Goal: Check status: Check status

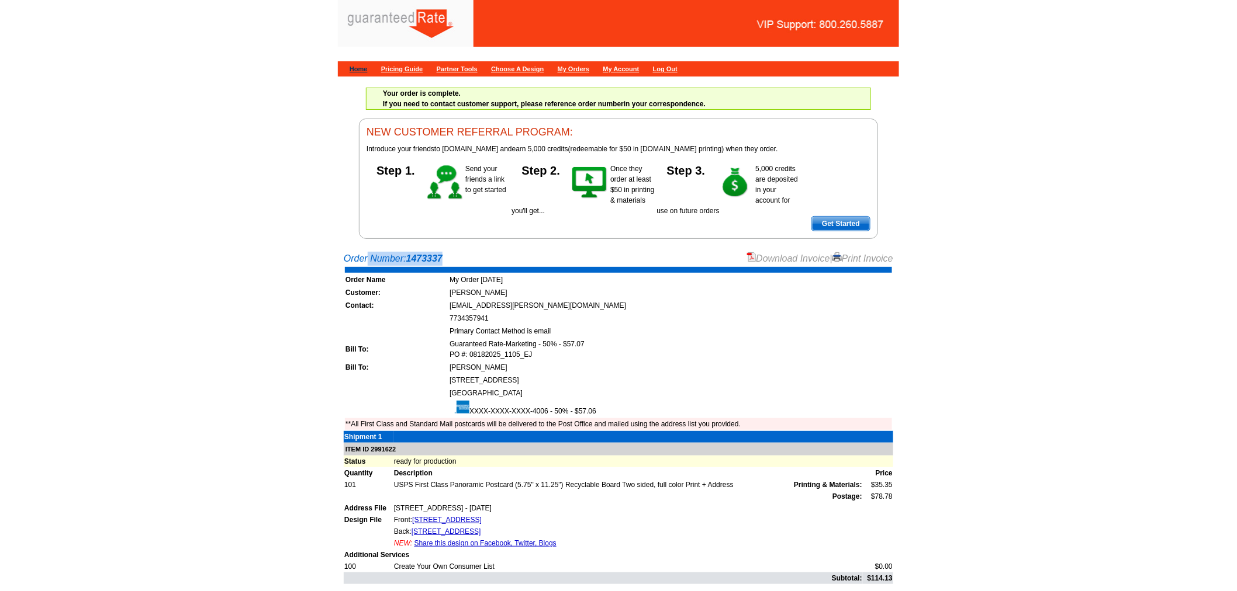
click at [364, 70] on link "Home" at bounding box center [359, 68] width 18 height 7
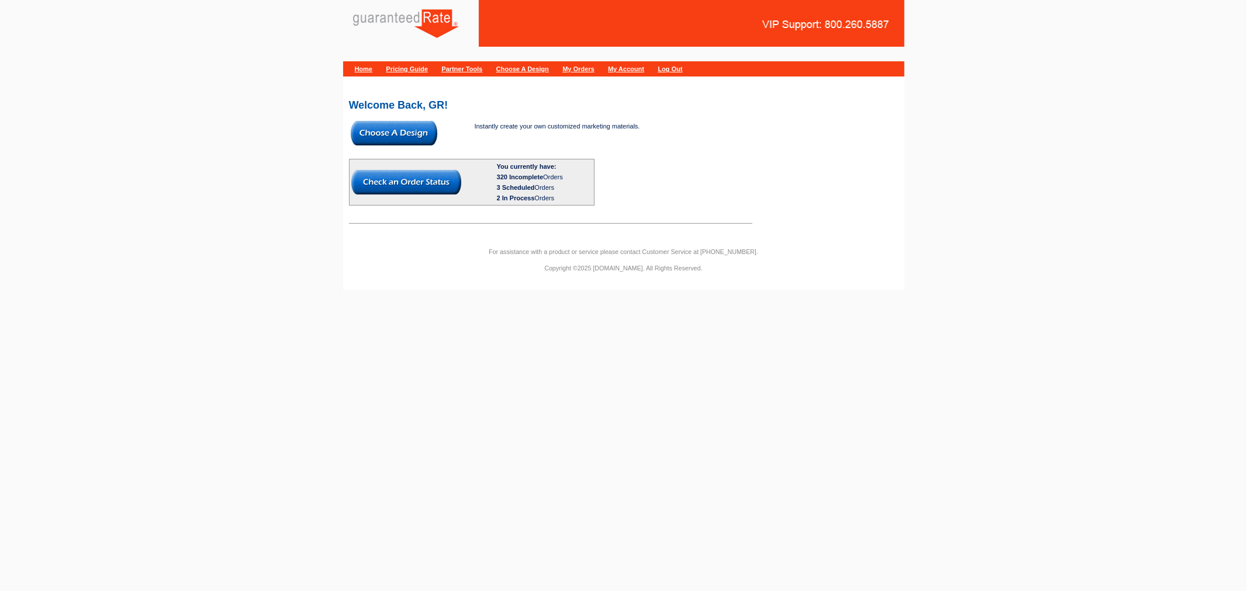
click at [413, 185] on img at bounding box center [406, 182] width 110 height 25
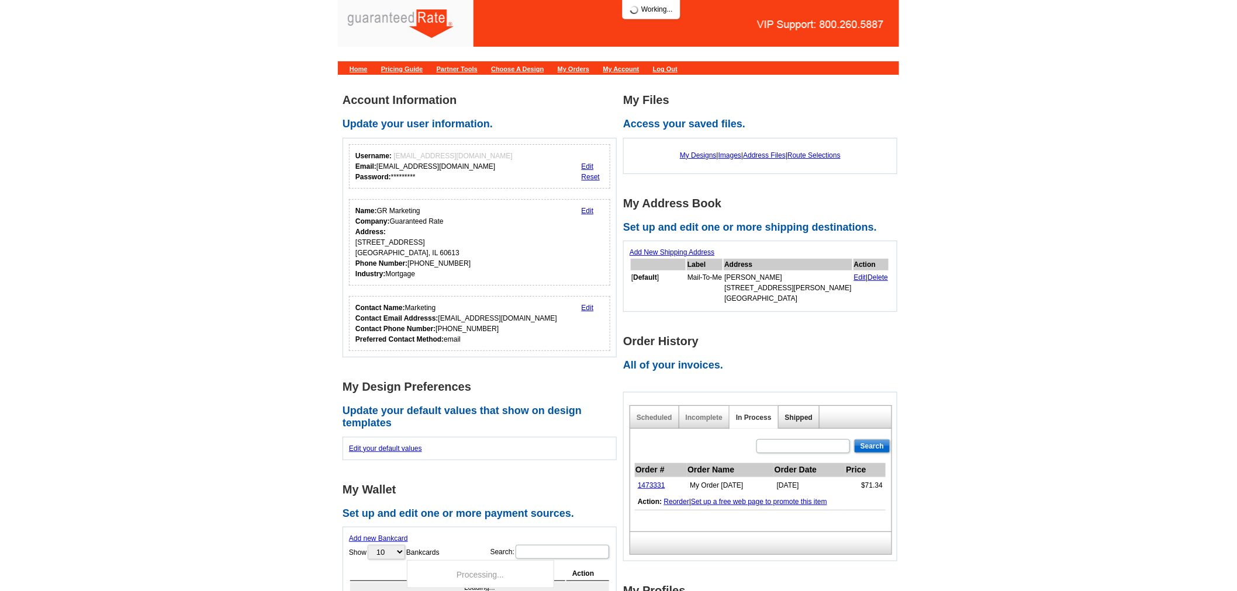
click at [805, 414] on link "Shipped" at bounding box center [798, 418] width 27 height 8
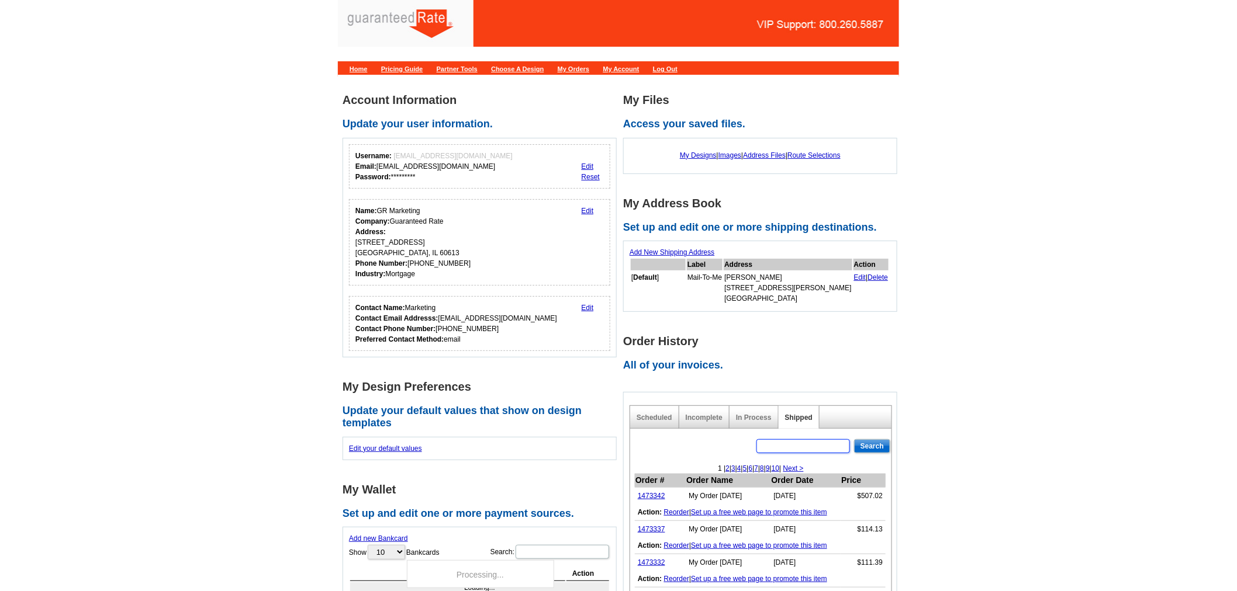
click at [792, 447] on input "text" at bounding box center [803, 447] width 94 height 14
paste input "1473337"
type input "1473337"
click at [876, 450] on input "Search" at bounding box center [872, 447] width 36 height 14
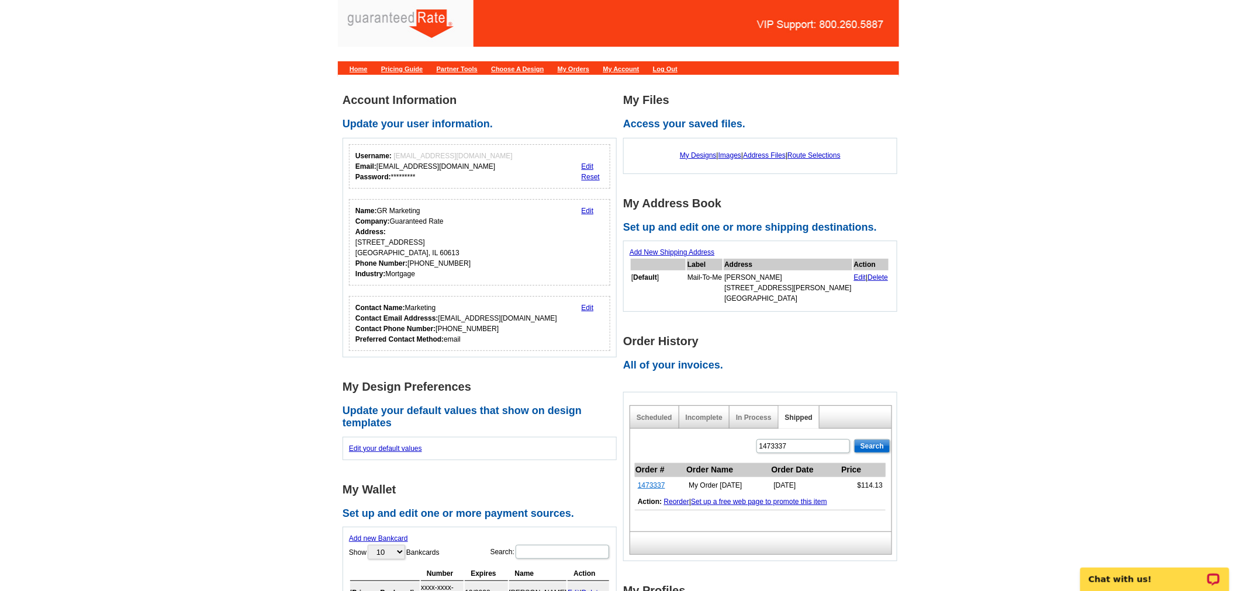
click at [661, 487] on link "1473337" at bounding box center [651, 486] width 27 height 8
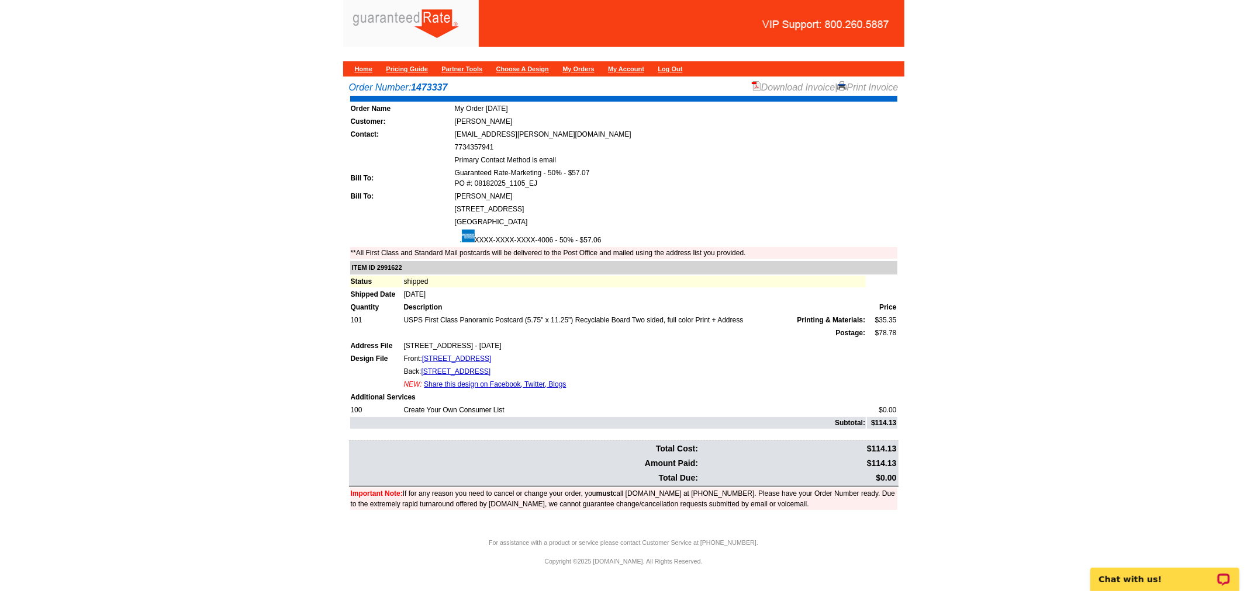
click at [802, 85] on link "Download Invoice" at bounding box center [793, 87] width 83 height 10
